Goal: Navigation & Orientation: Go to known website

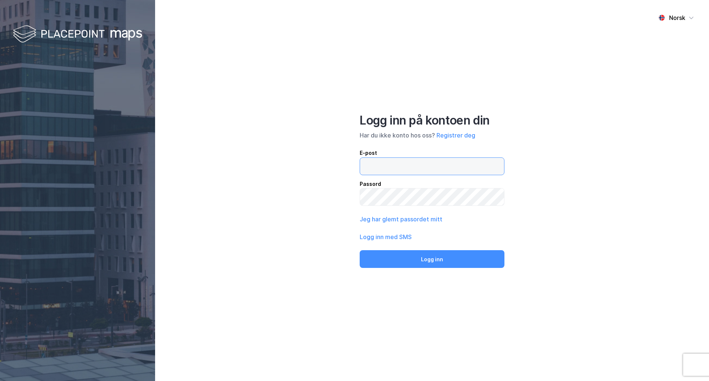
click at [392, 169] on input "email" at bounding box center [432, 166] width 144 height 17
click at [360, 250] on button "Logg inn" at bounding box center [432, 259] width 145 height 18
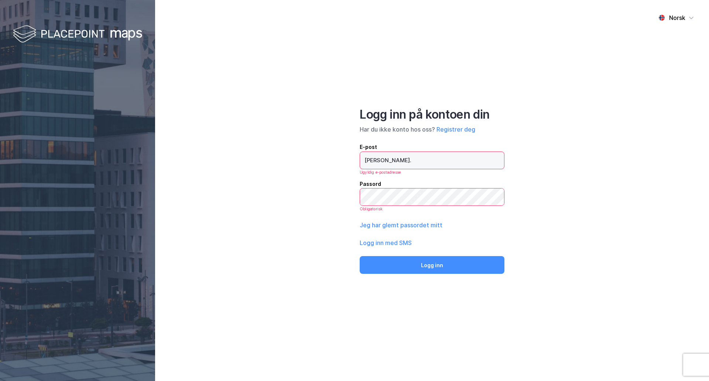
type input "[PERSON_NAME][EMAIL_ADDRESS][DOMAIN_NAME]"
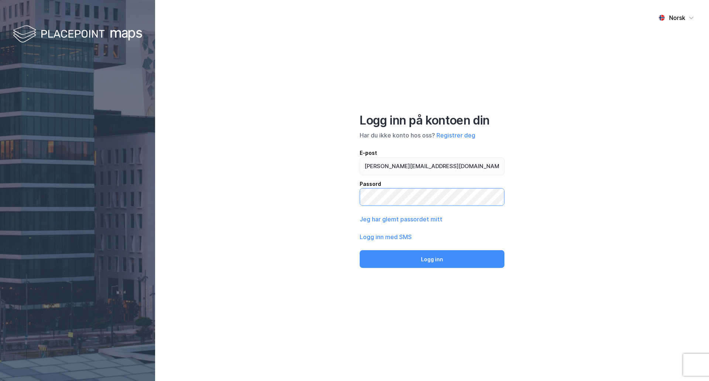
click at [360, 250] on button "Logg inn" at bounding box center [432, 259] width 145 height 18
